Goal: Task Accomplishment & Management: Use online tool/utility

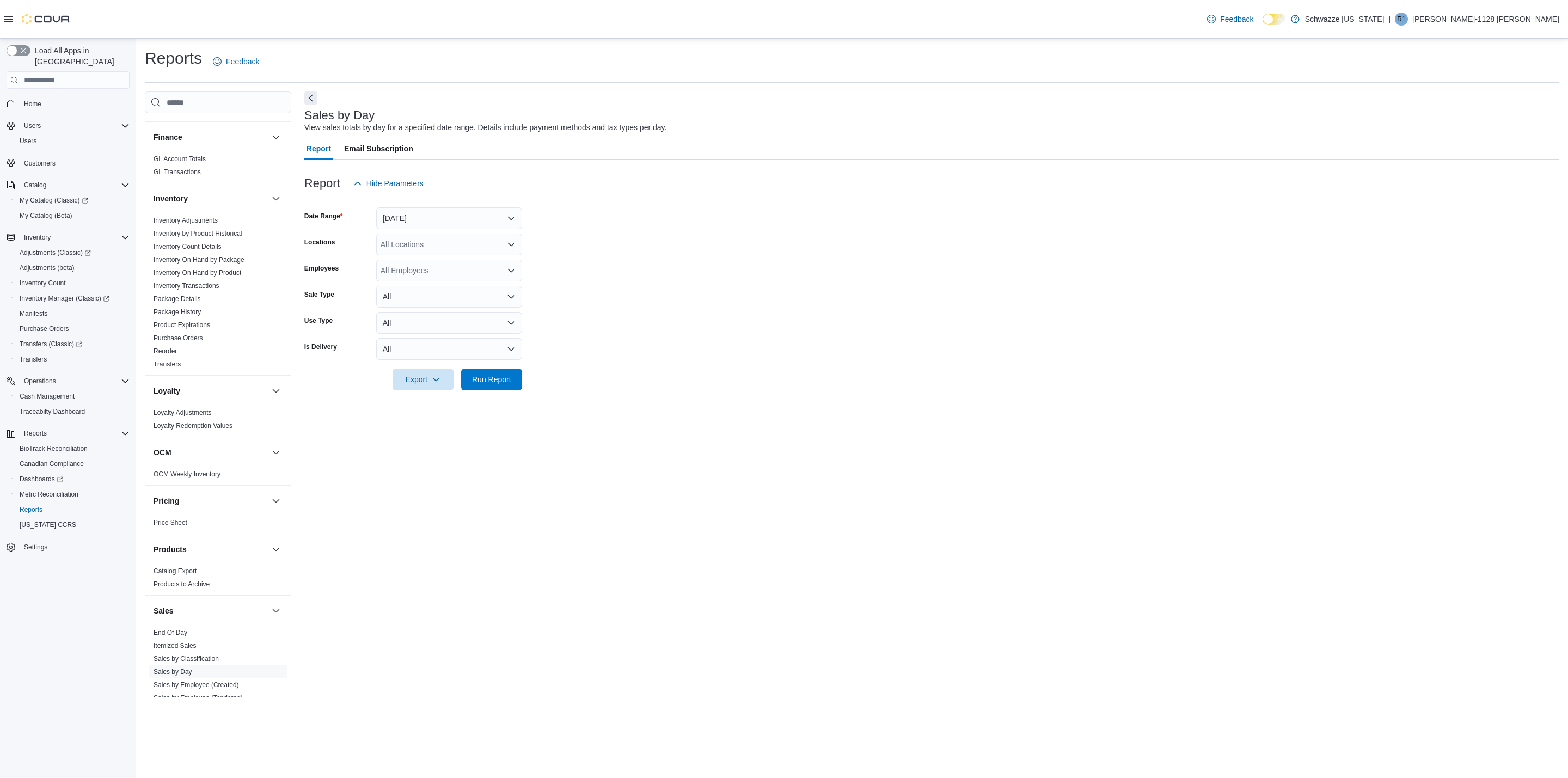
scroll to position [327, 0]
click at [168, 586] on link "End Of Day" at bounding box center [170, 582] width 34 height 8
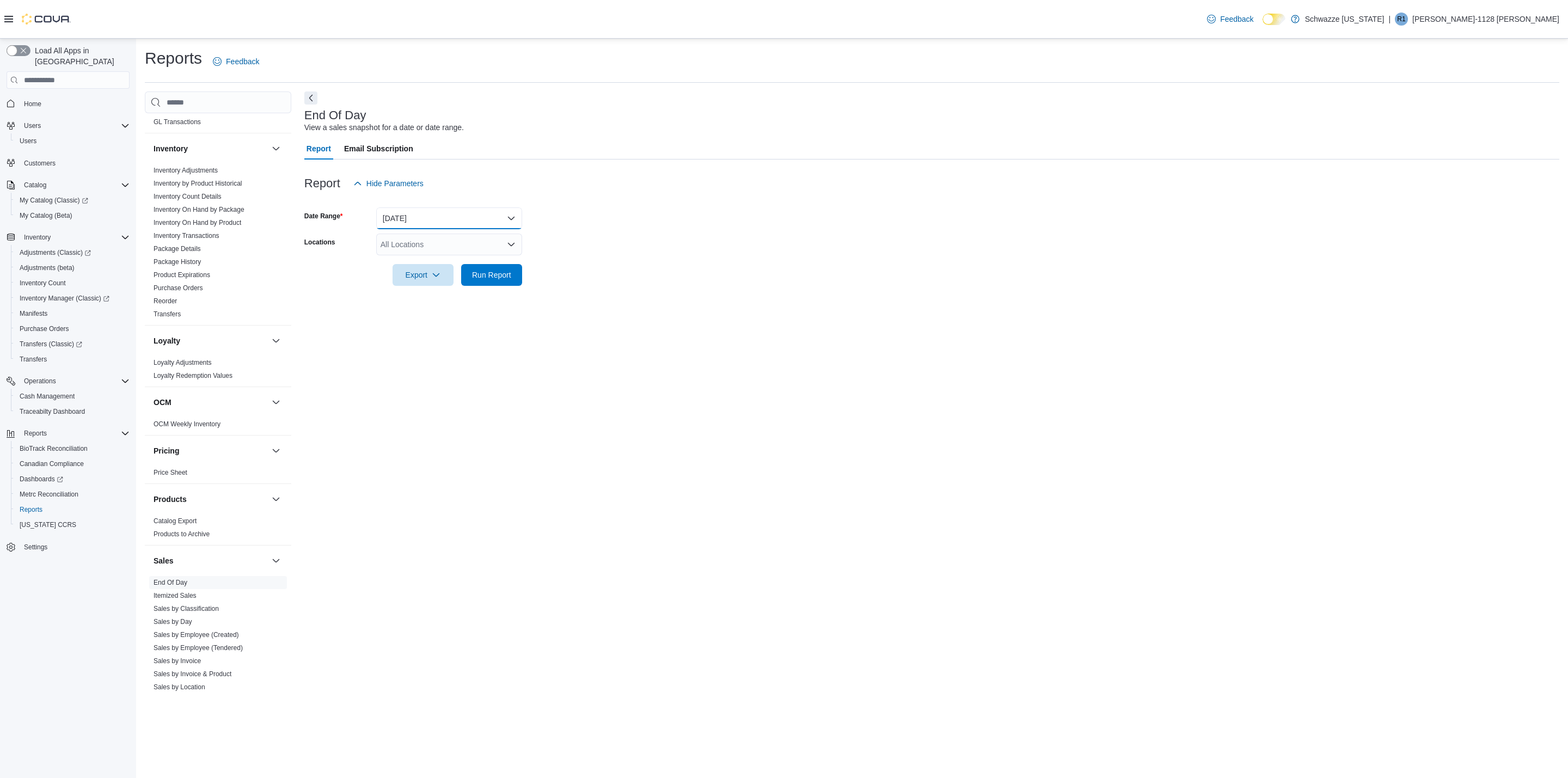
click at [410, 217] on button "[DATE]" at bounding box center [449, 218] width 146 height 21
click at [594, 253] on form "Date Range [DATE] Locations All Locations Export Run Report" at bounding box center [932, 240] width 1254 height 92
click at [441, 250] on div "All Locations" at bounding box center [449, 244] width 146 height 21
type input "**"
click at [443, 274] on span "RGO15 [GEOGRAPHIC_DATA]" at bounding box center [459, 279] width 107 height 11
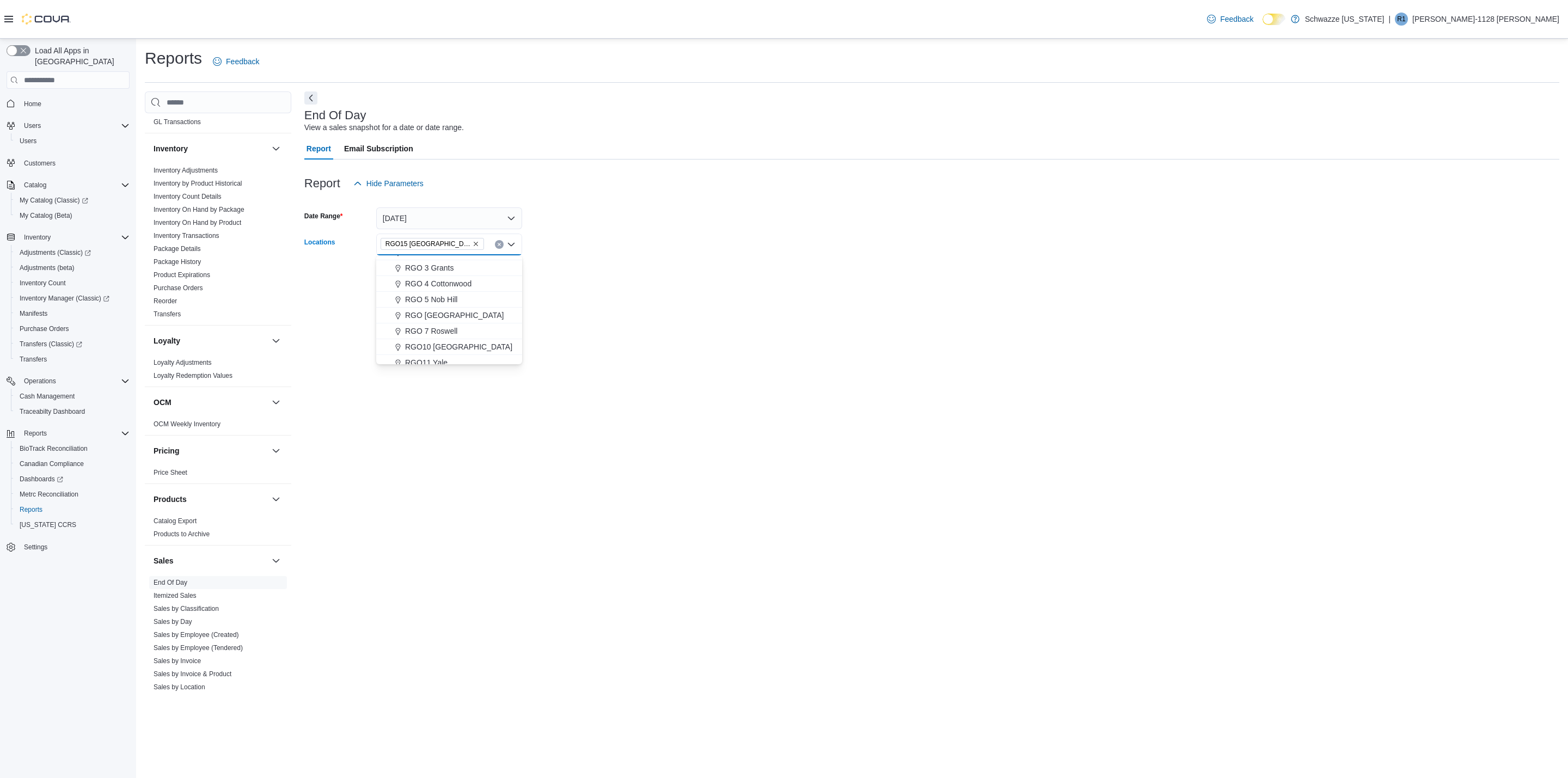
scroll to position [245, 0]
click at [585, 292] on div at bounding box center [932, 292] width 1254 height 13
drag, startPoint x: 441, startPoint y: 293, endPoint x: 480, endPoint y: 280, distance: 41.1
click at [445, 292] on div at bounding box center [932, 292] width 1254 height 13
click at [486, 276] on span "Run Report" at bounding box center [492, 274] width 39 height 11
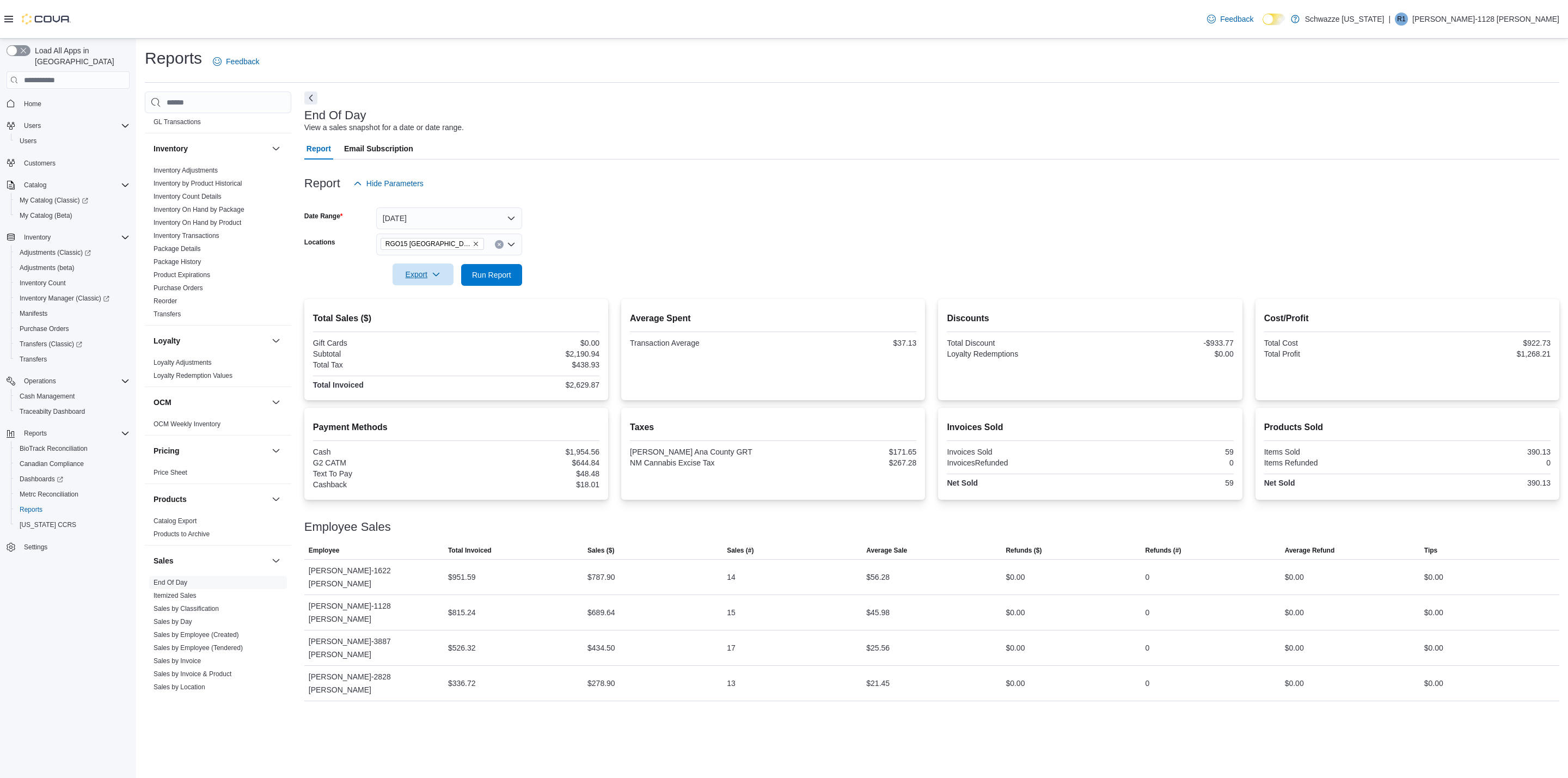
click at [418, 275] on span "Export" at bounding box center [423, 274] width 48 height 21
click at [418, 314] on button "Export to Pdf" at bounding box center [425, 318] width 62 height 21
